Goal: Task Accomplishment & Management: Use online tool/utility

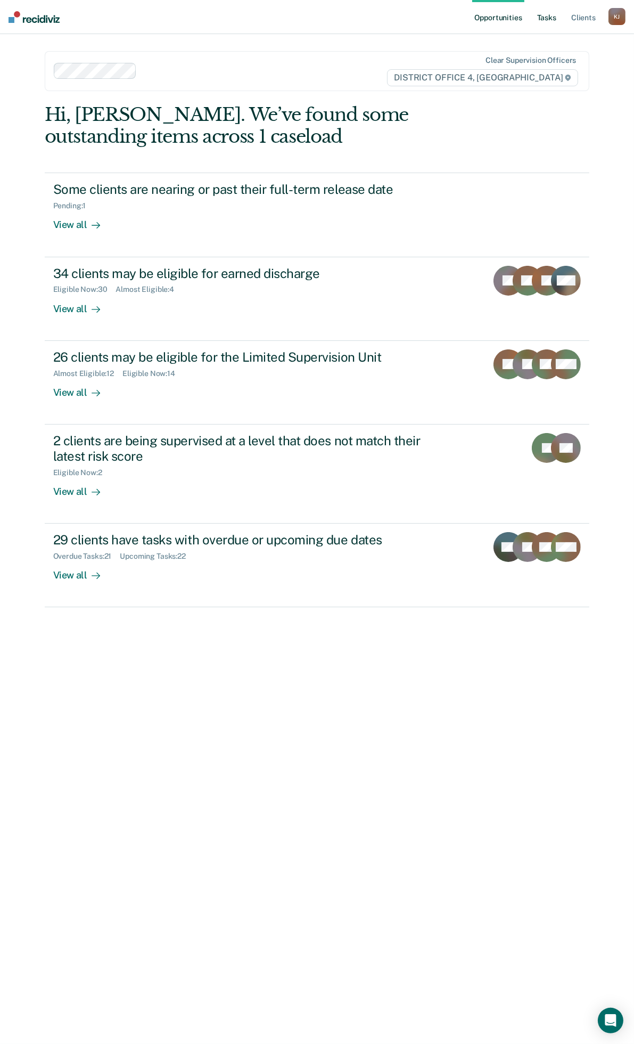
click at [554, 20] on link "Tasks" at bounding box center [546, 17] width 23 height 34
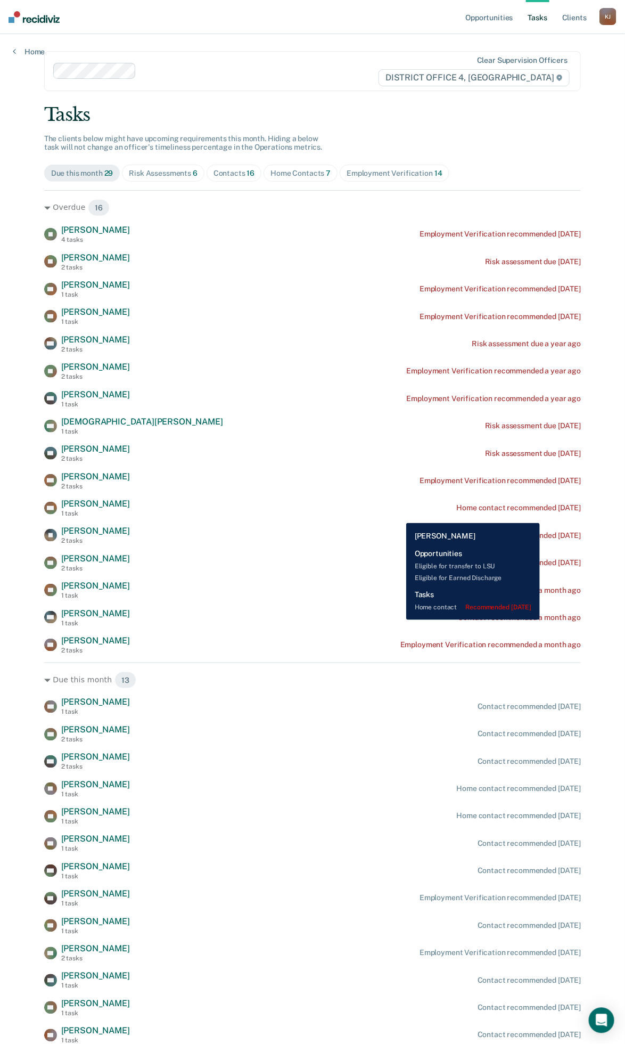
click at [561, 512] on div "Home contact recommended [DATE]" at bounding box center [519, 507] width 125 height 9
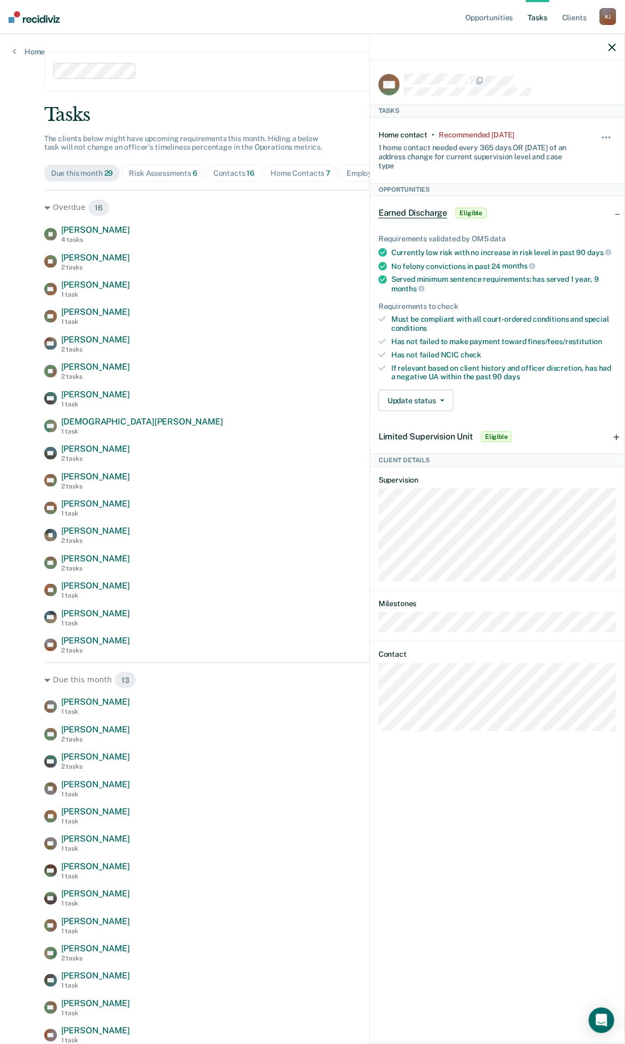
click at [613, 45] on icon "button" at bounding box center [612, 47] width 7 height 7
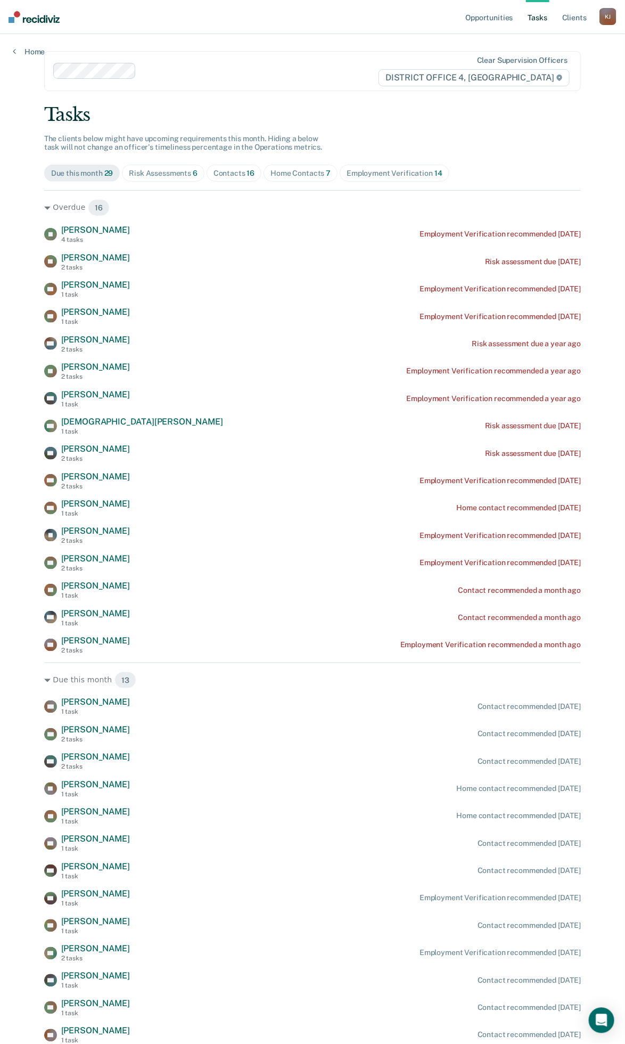
click at [613, 45] on div "Opportunities Tasks Client s [PERSON_NAME] [PERSON_NAME] Profile How it works L…" at bounding box center [312, 543] width 625 height 1087
click at [374, 105] on div "Tasks" at bounding box center [312, 115] width 537 height 22
